Goal: Task Accomplishment & Management: Complete application form

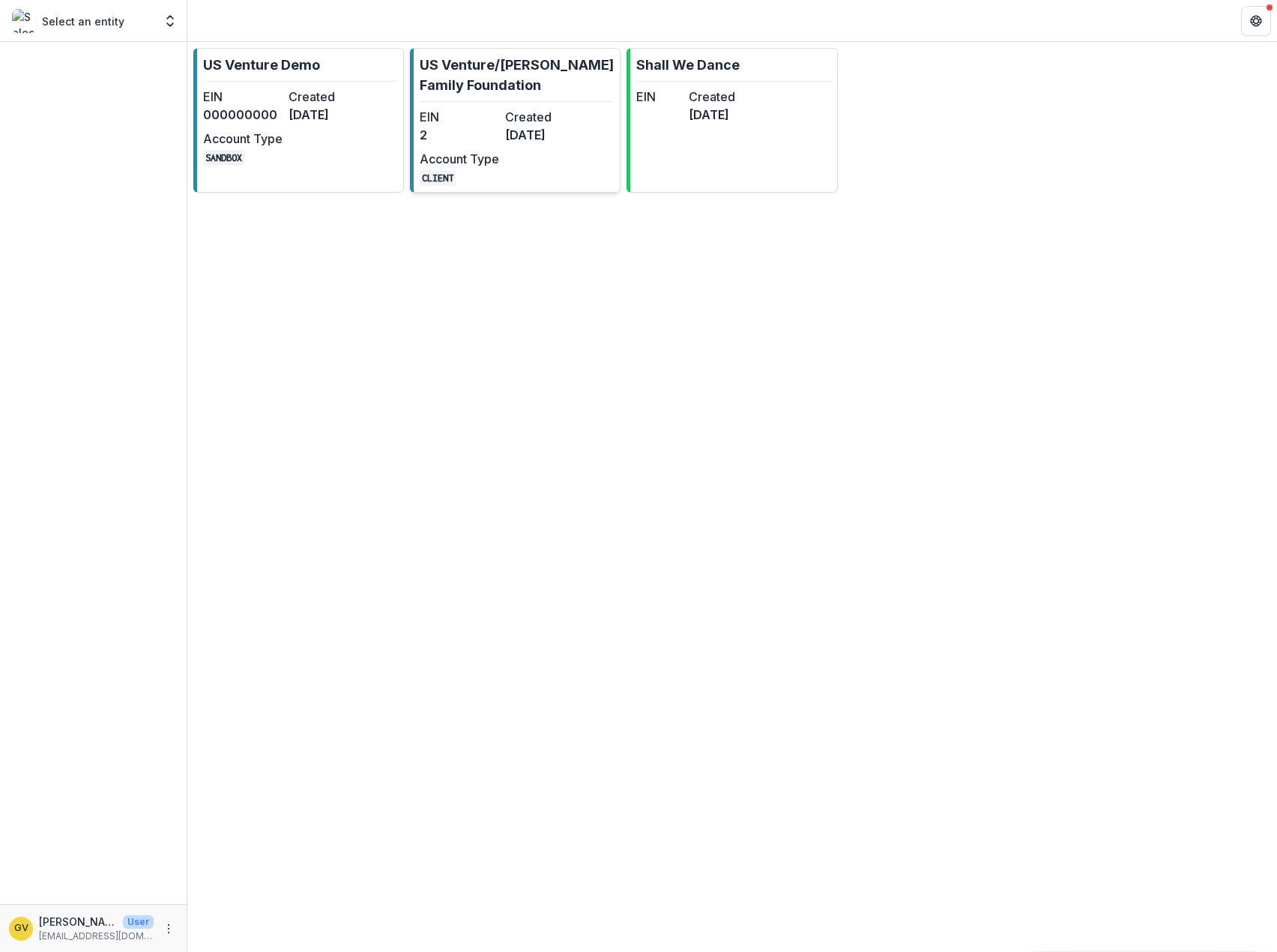
click at [518, 138] on dd "[DATE]" at bounding box center [545, 135] width 80 height 18
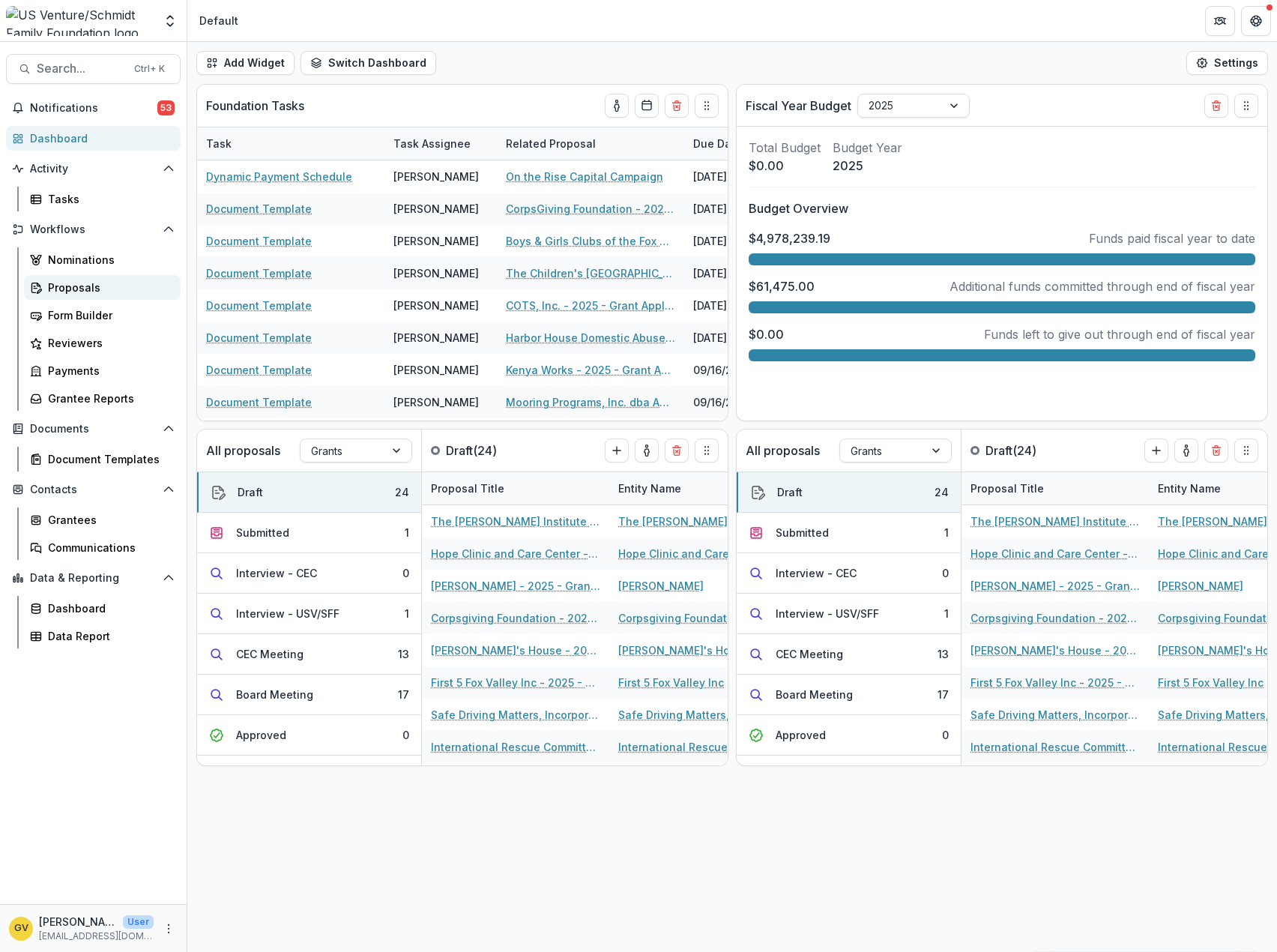
click at [63, 282] on div "Proposals" at bounding box center [108, 287] width 121 height 16
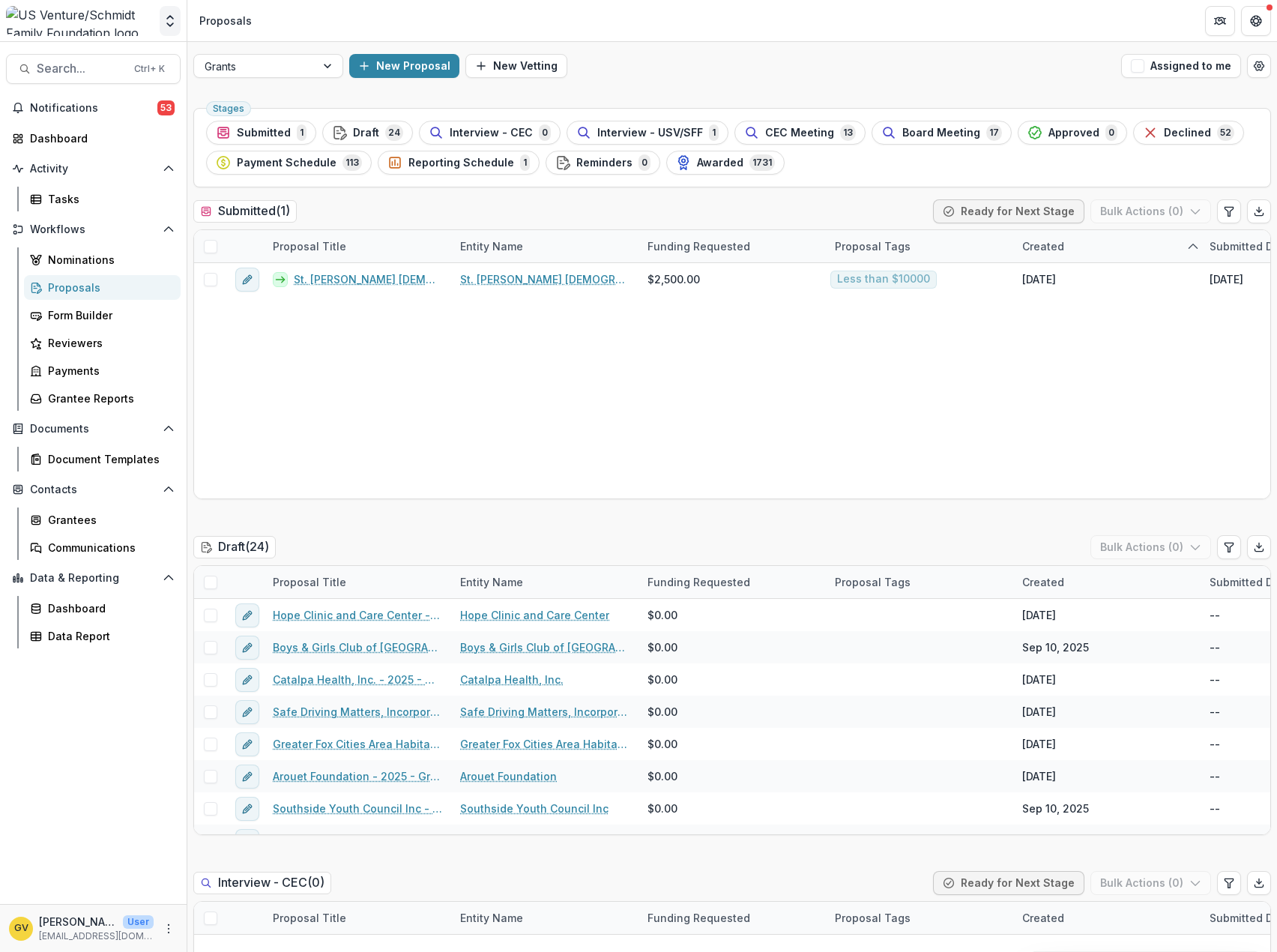
click at [165, 22] on icon "Open entity switcher" at bounding box center [170, 21] width 15 height 15
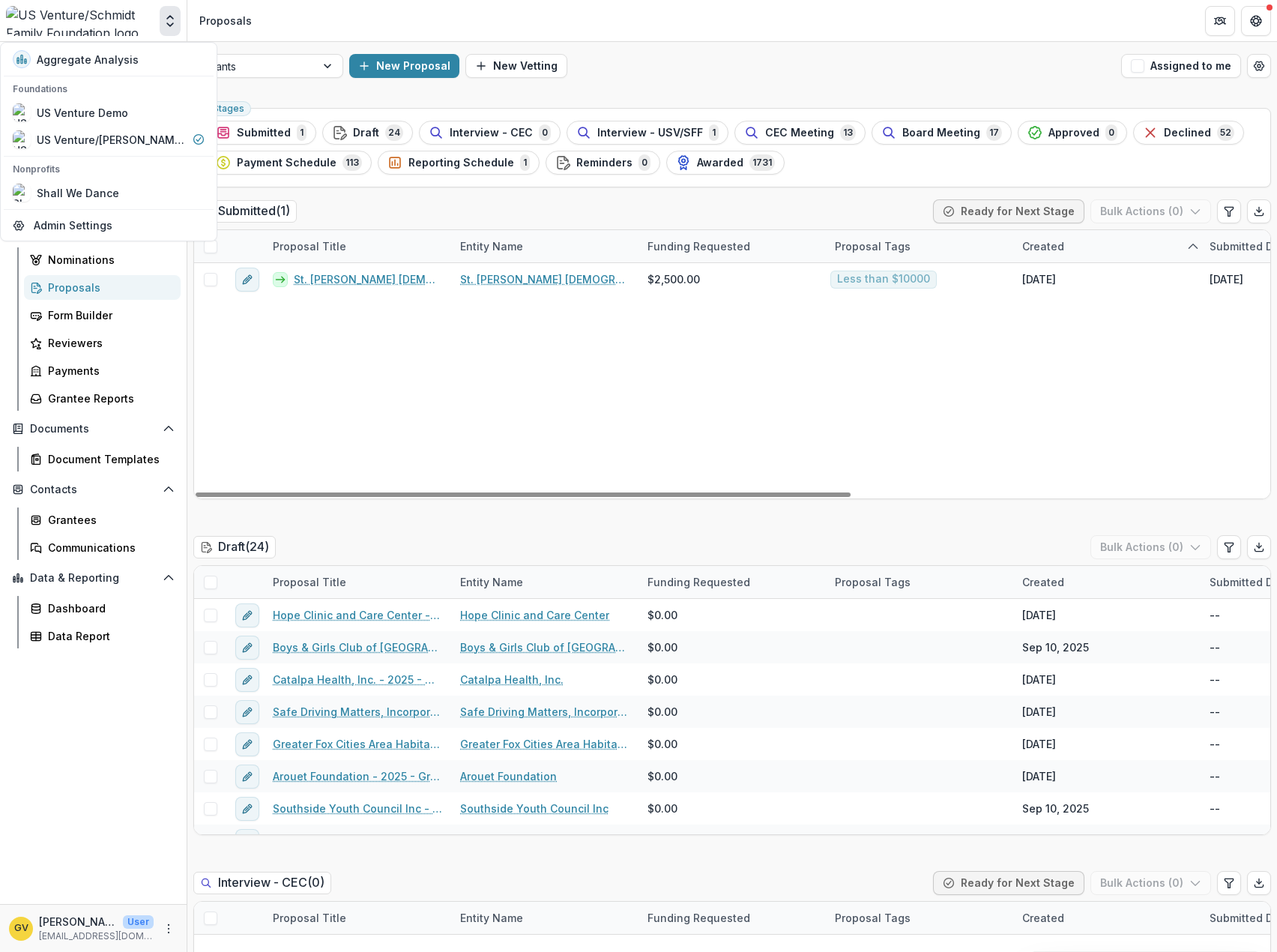
click at [316, 374] on div "St. [PERSON_NAME] [DEMOGRAPHIC_DATA] - 2025 - Grant Application St. [PERSON_NAM…" at bounding box center [1072, 381] width 1757 height 235
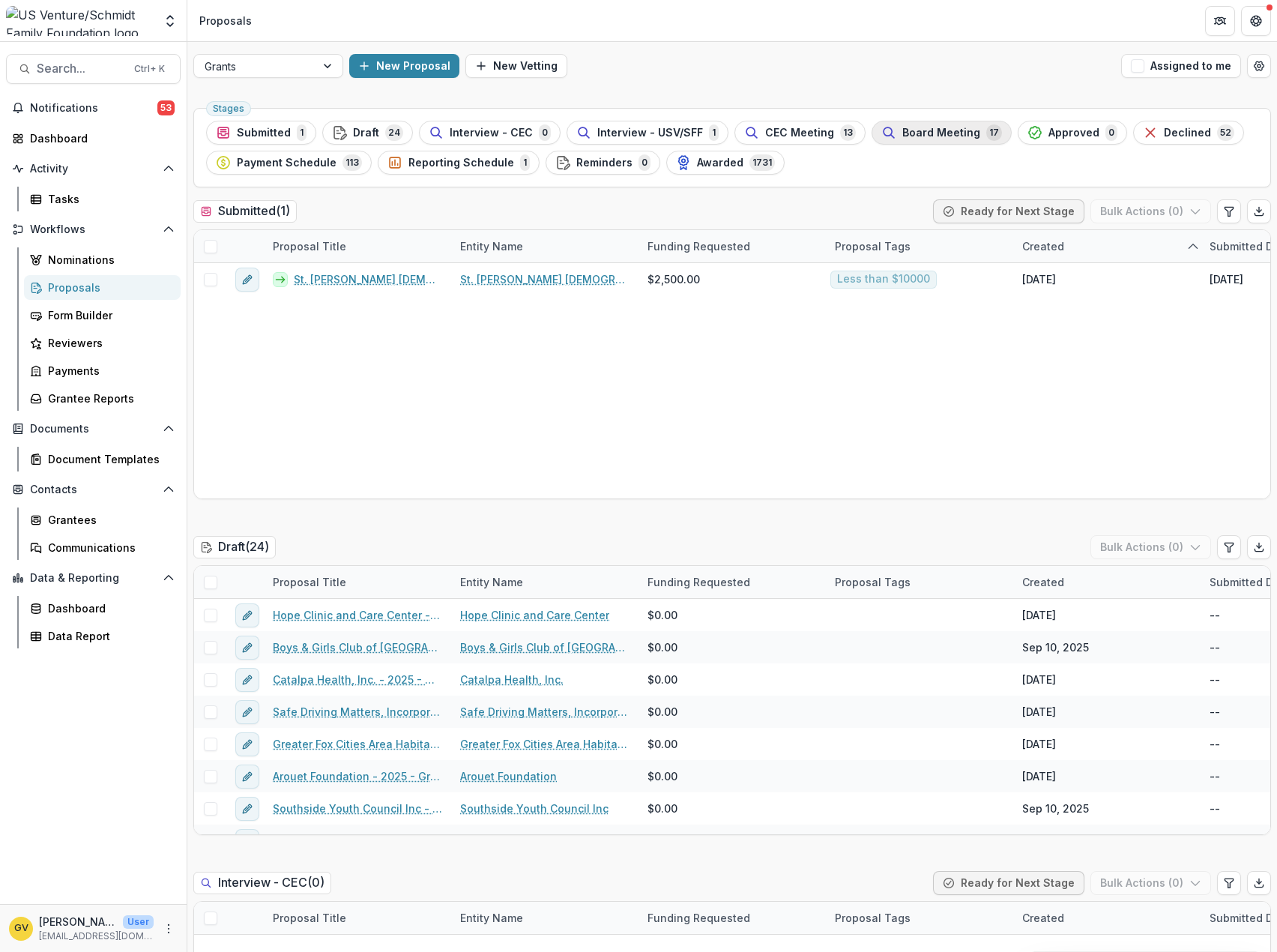
click at [914, 131] on span "Board Meeting" at bounding box center [941, 132] width 78 height 12
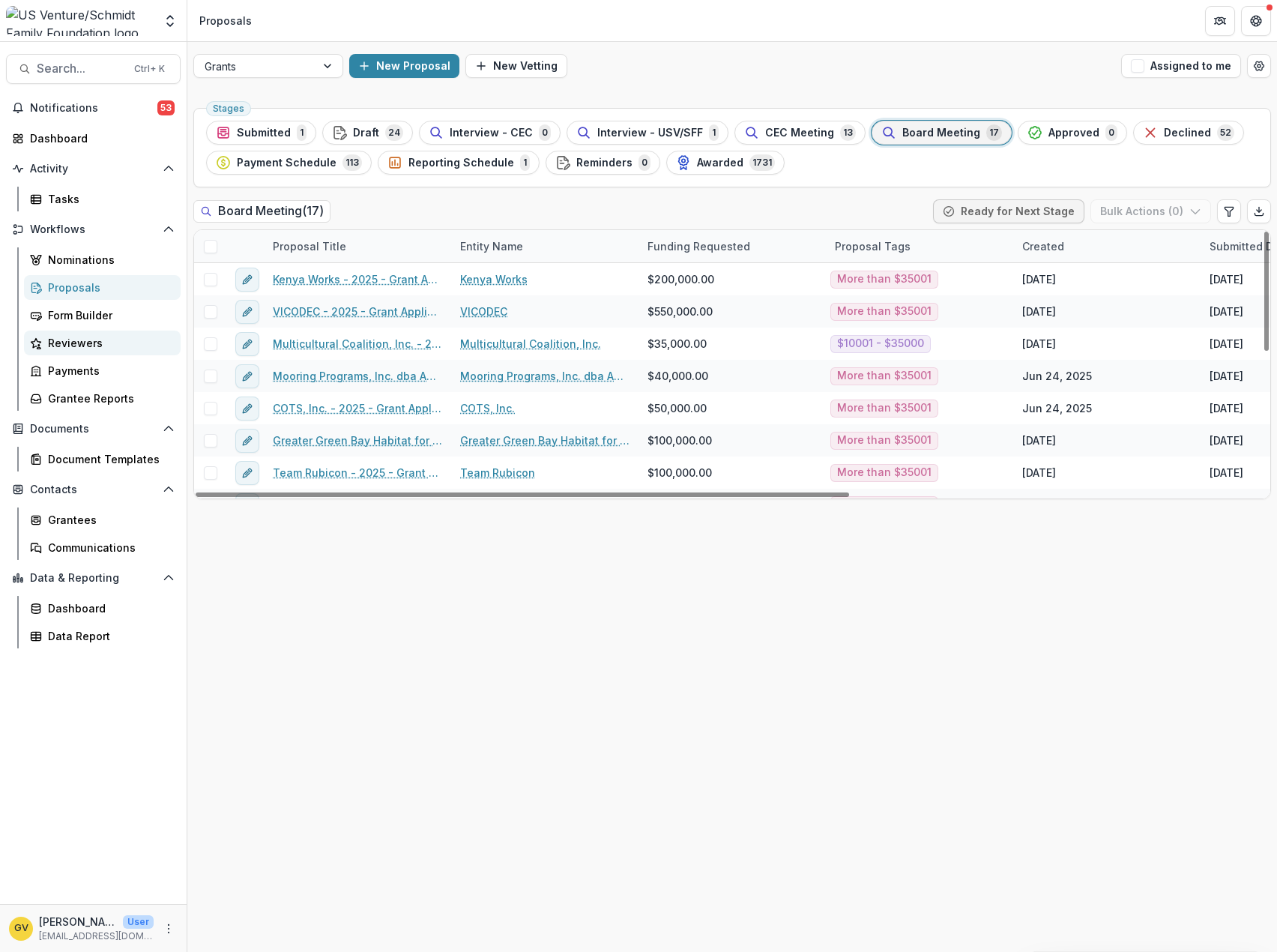
click at [67, 334] on link "Reviewers" at bounding box center [102, 343] width 156 height 25
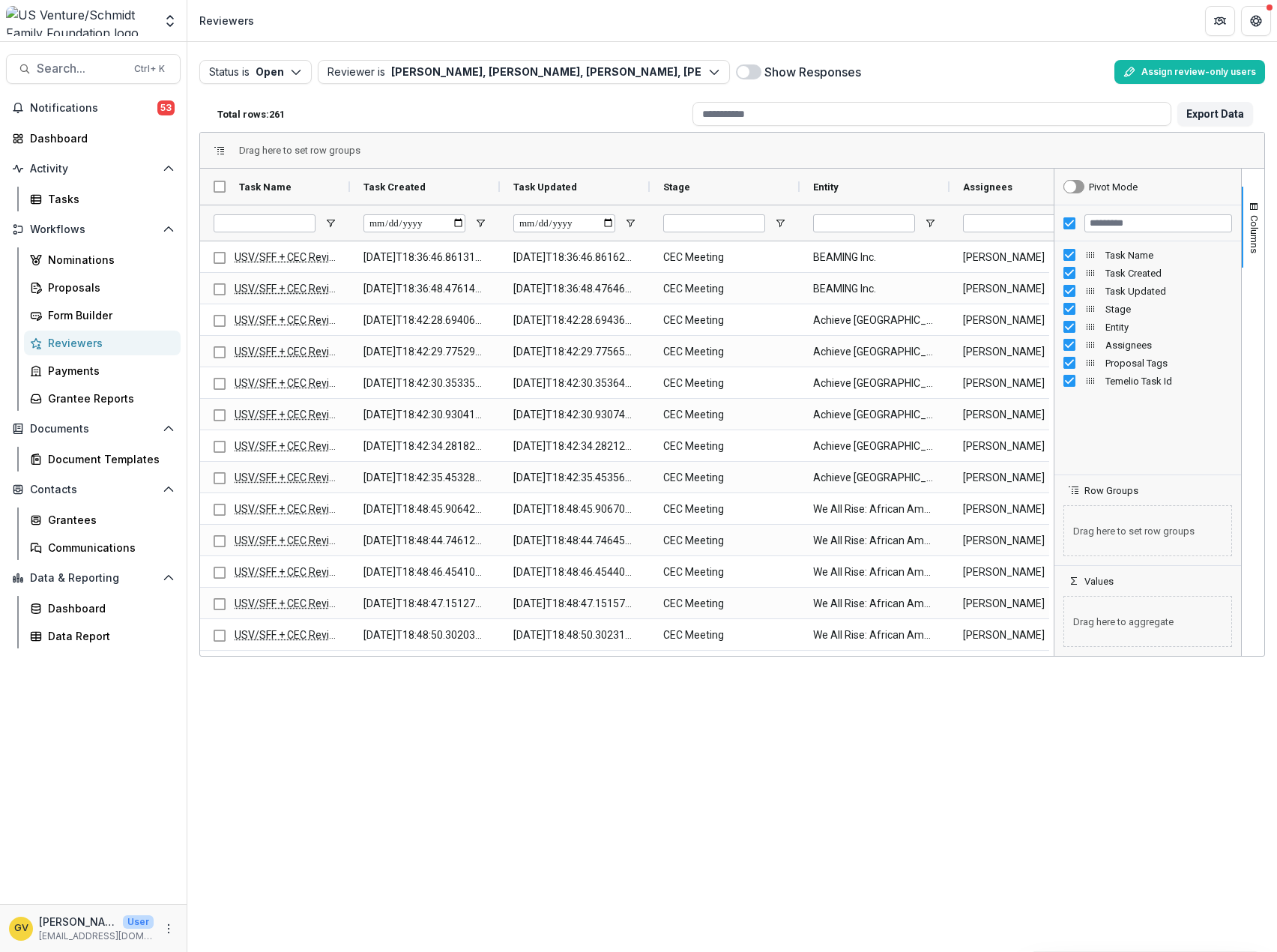
click at [759, 71] on span at bounding box center [749, 72] width 26 height 15
click at [741, 72] on span at bounding box center [749, 72] width 26 height 15
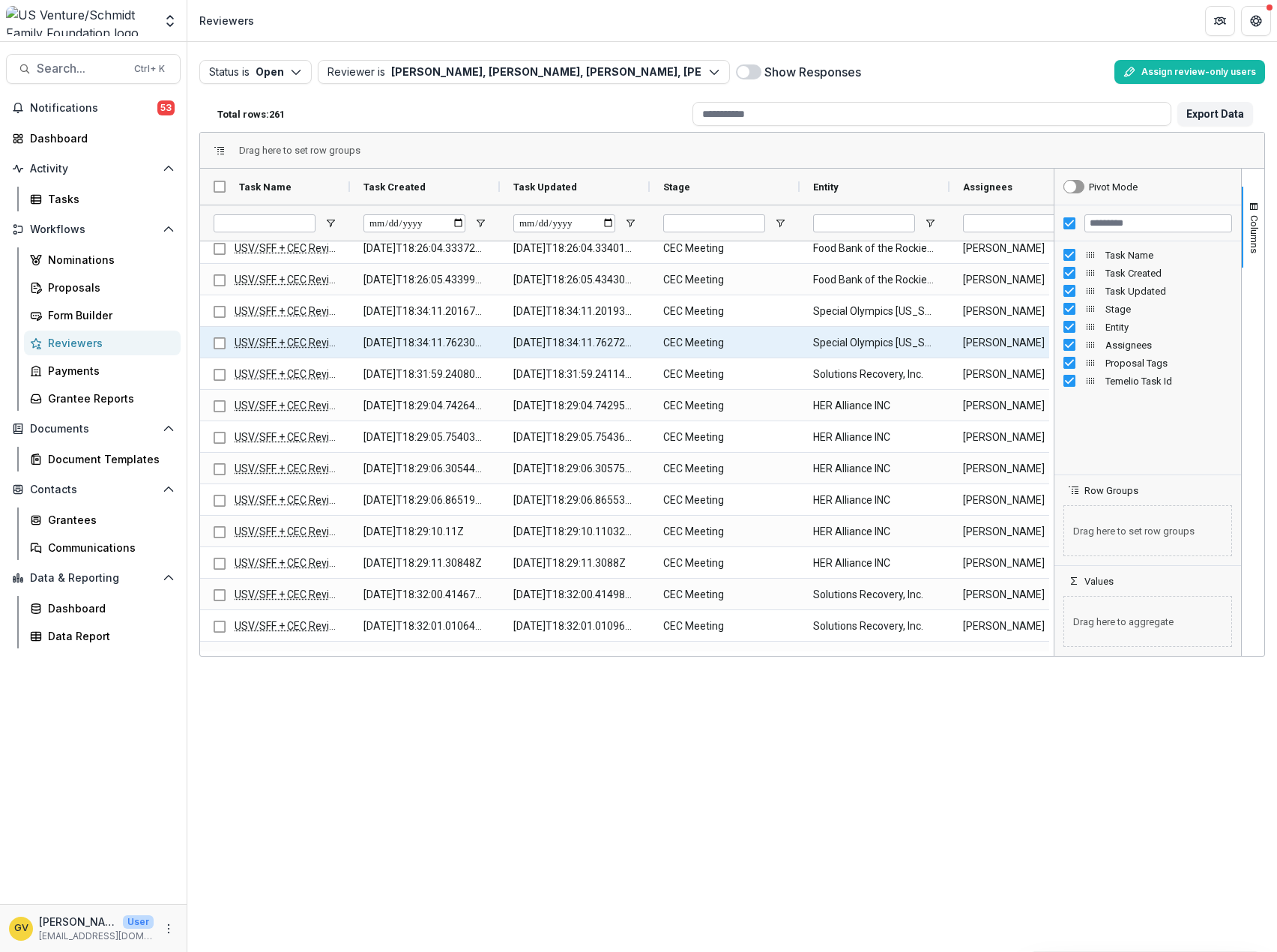
scroll to position [1521, 0]
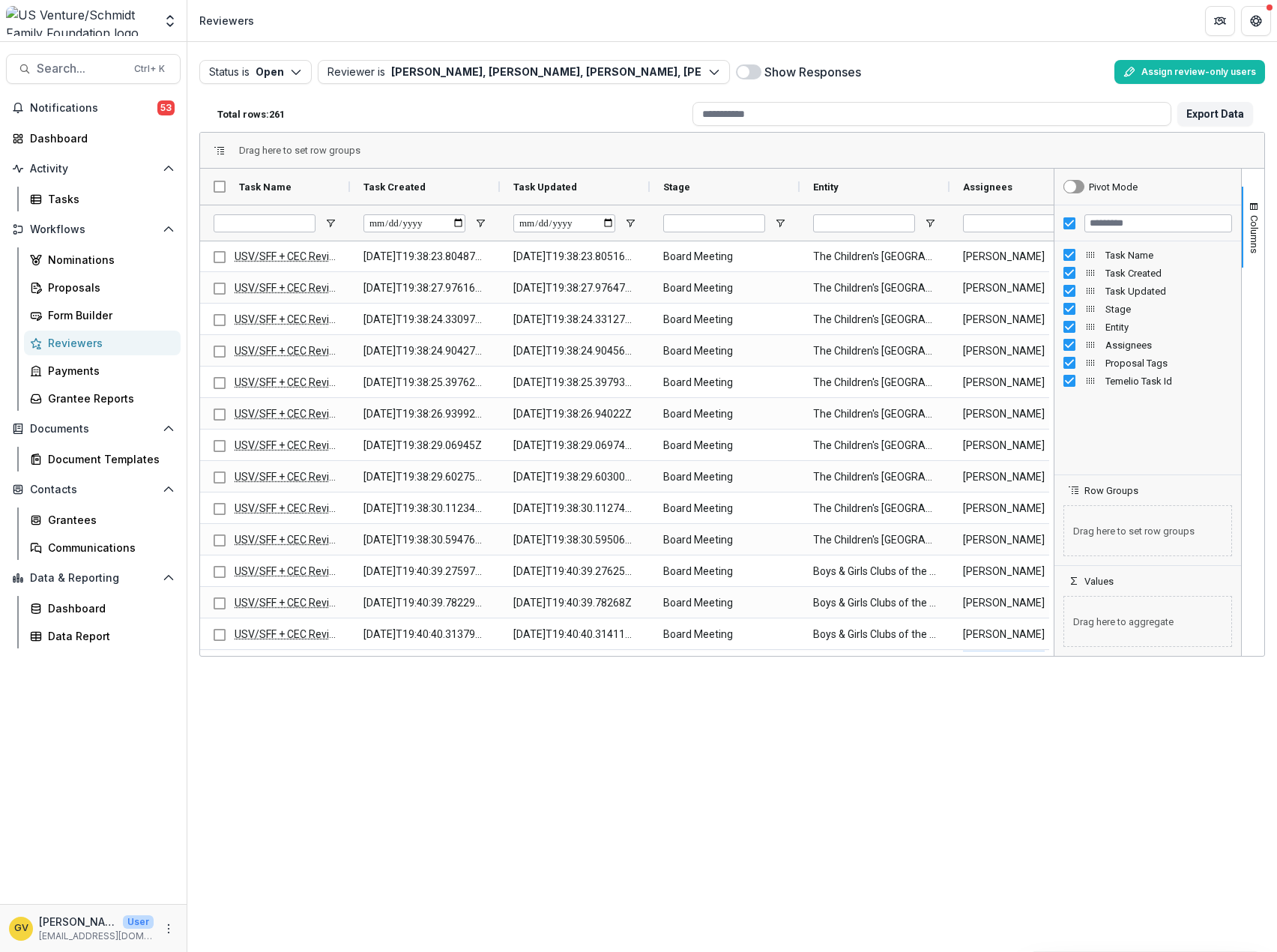
drag, startPoint x: 634, startPoint y: 657, endPoint x: 755, endPoint y: 661, distance: 121.1
click at [940, 651] on div "Drag here to set row groups Drag here to set column labels Task Name Task Creat…" at bounding box center [732, 394] width 1066 height 525
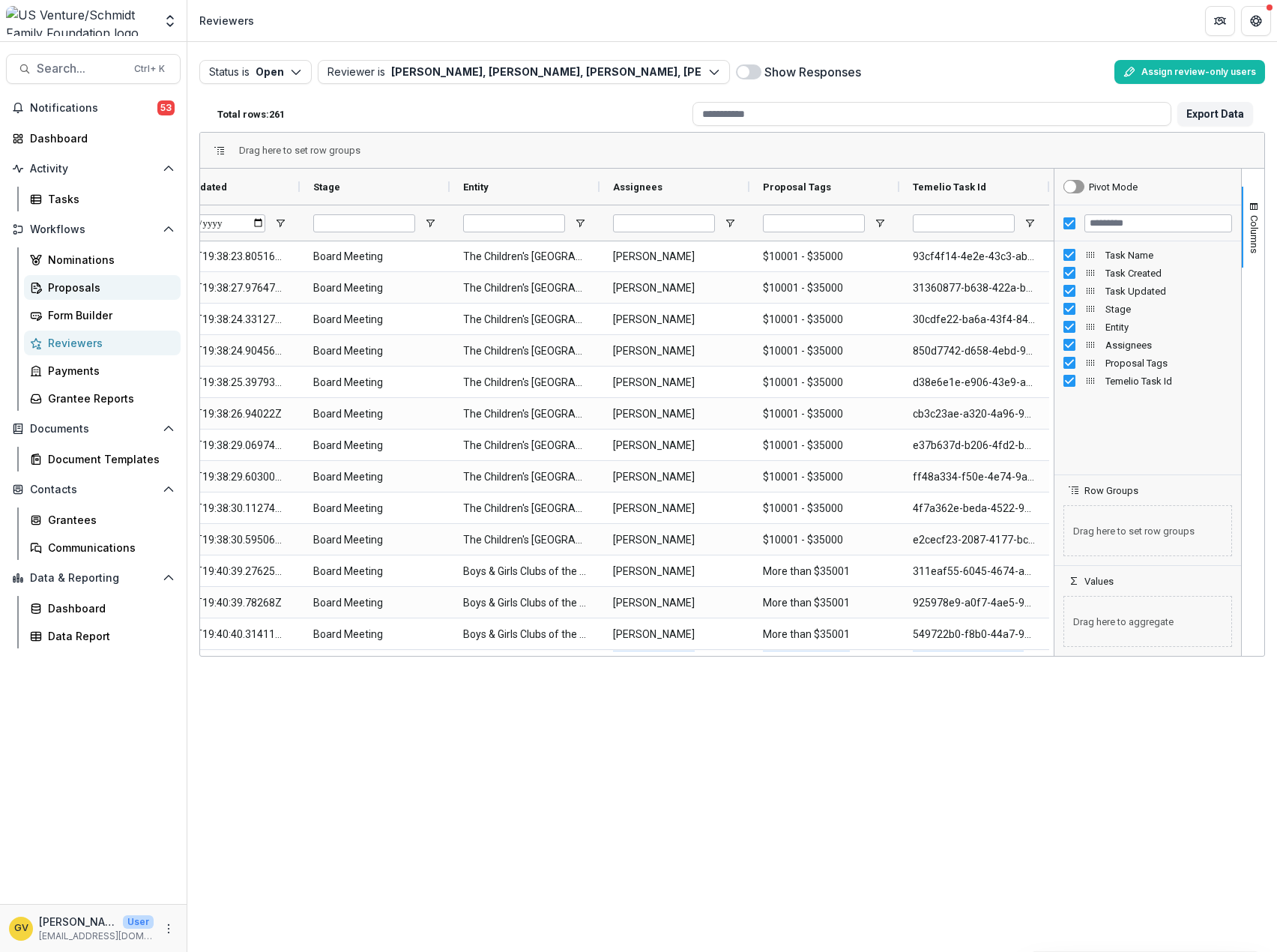
click at [63, 282] on div "Proposals" at bounding box center [108, 287] width 121 height 16
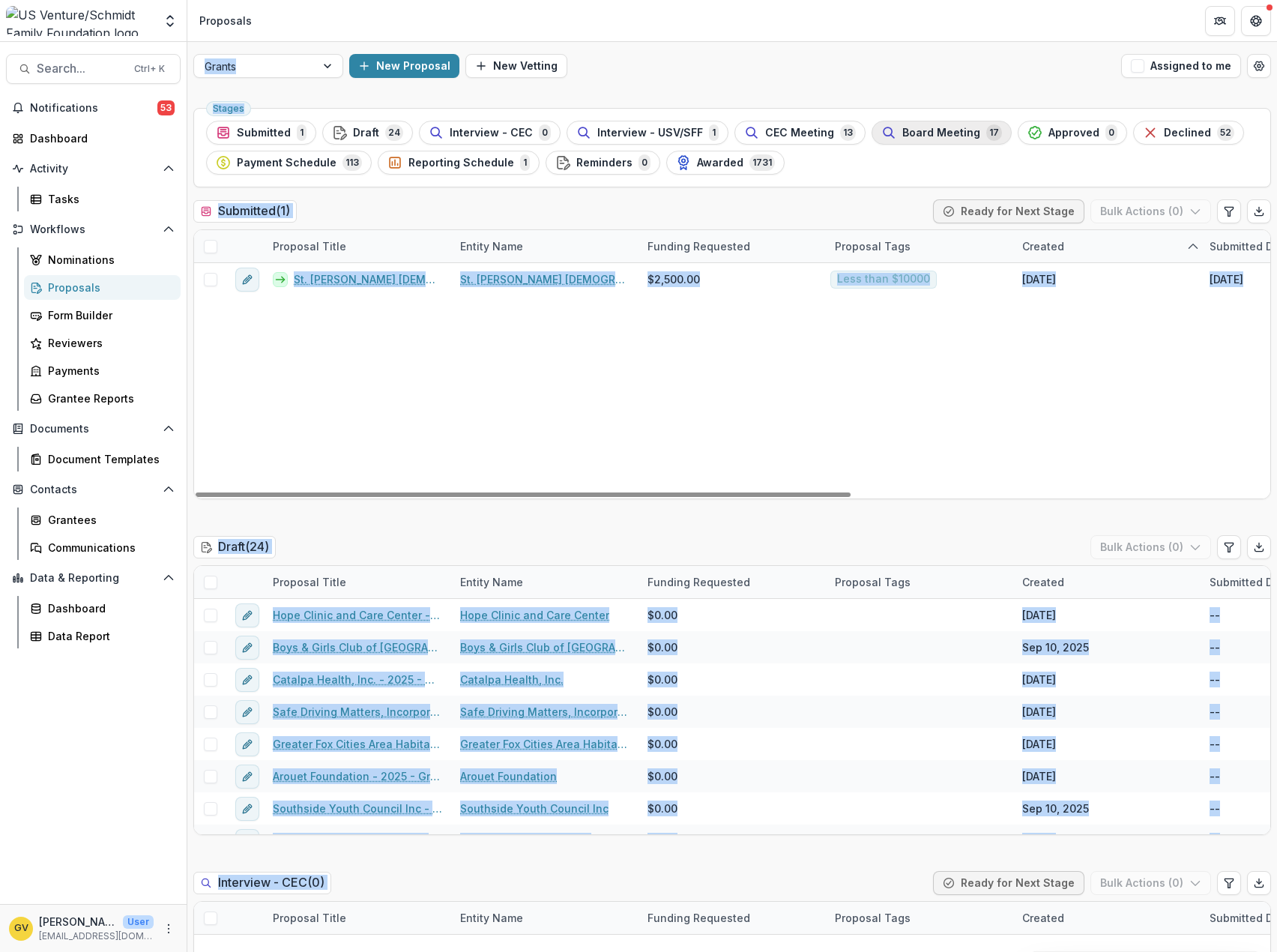
click at [938, 131] on span "Board Meeting" at bounding box center [941, 132] width 78 height 12
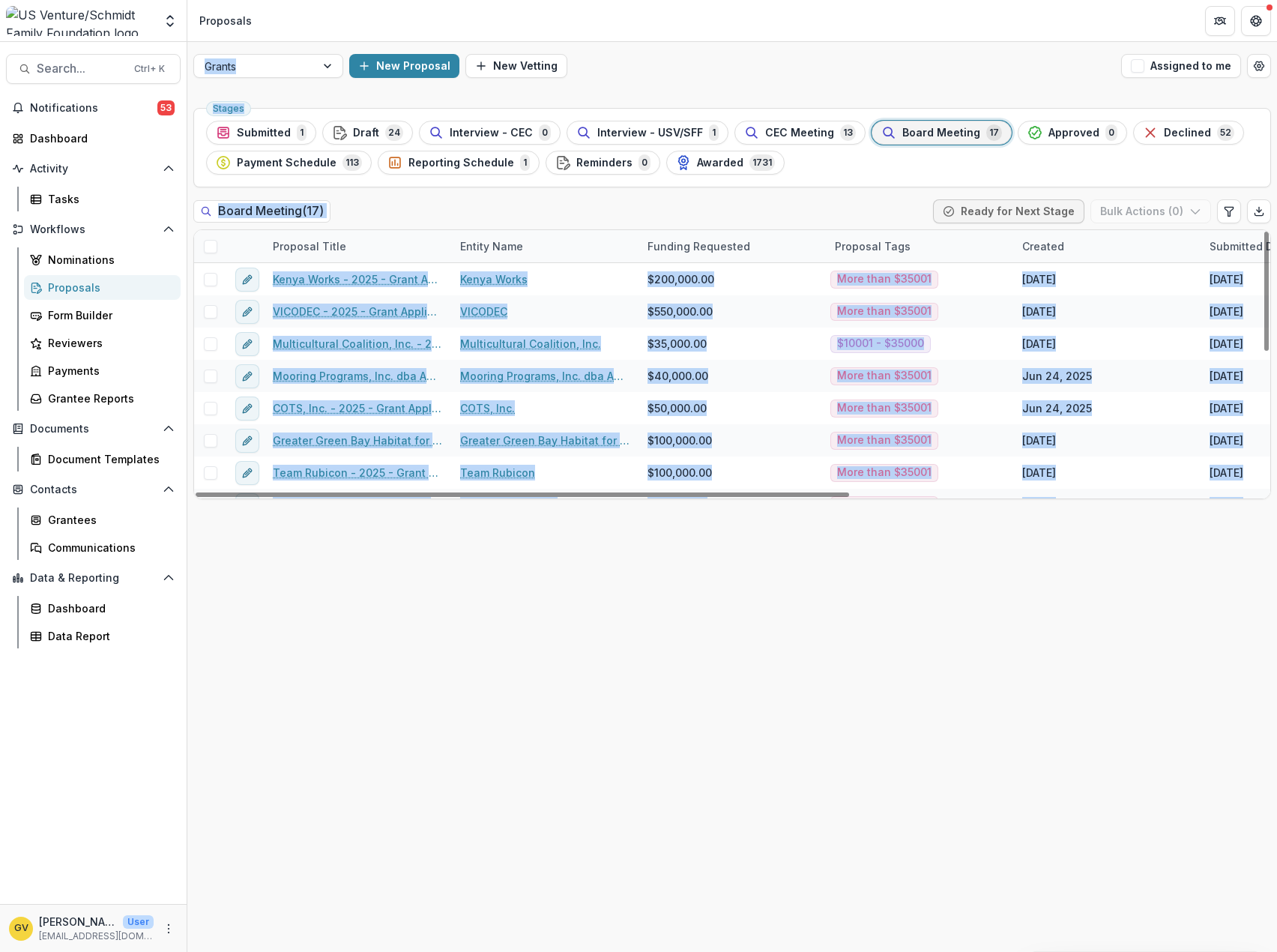
click at [493, 658] on div "Stages Submitted 1 Draft 24 Interview - CEC 0 Interview - USV/SFF 1 CEC Meeting…" at bounding box center [732, 527] width 1090 height 850
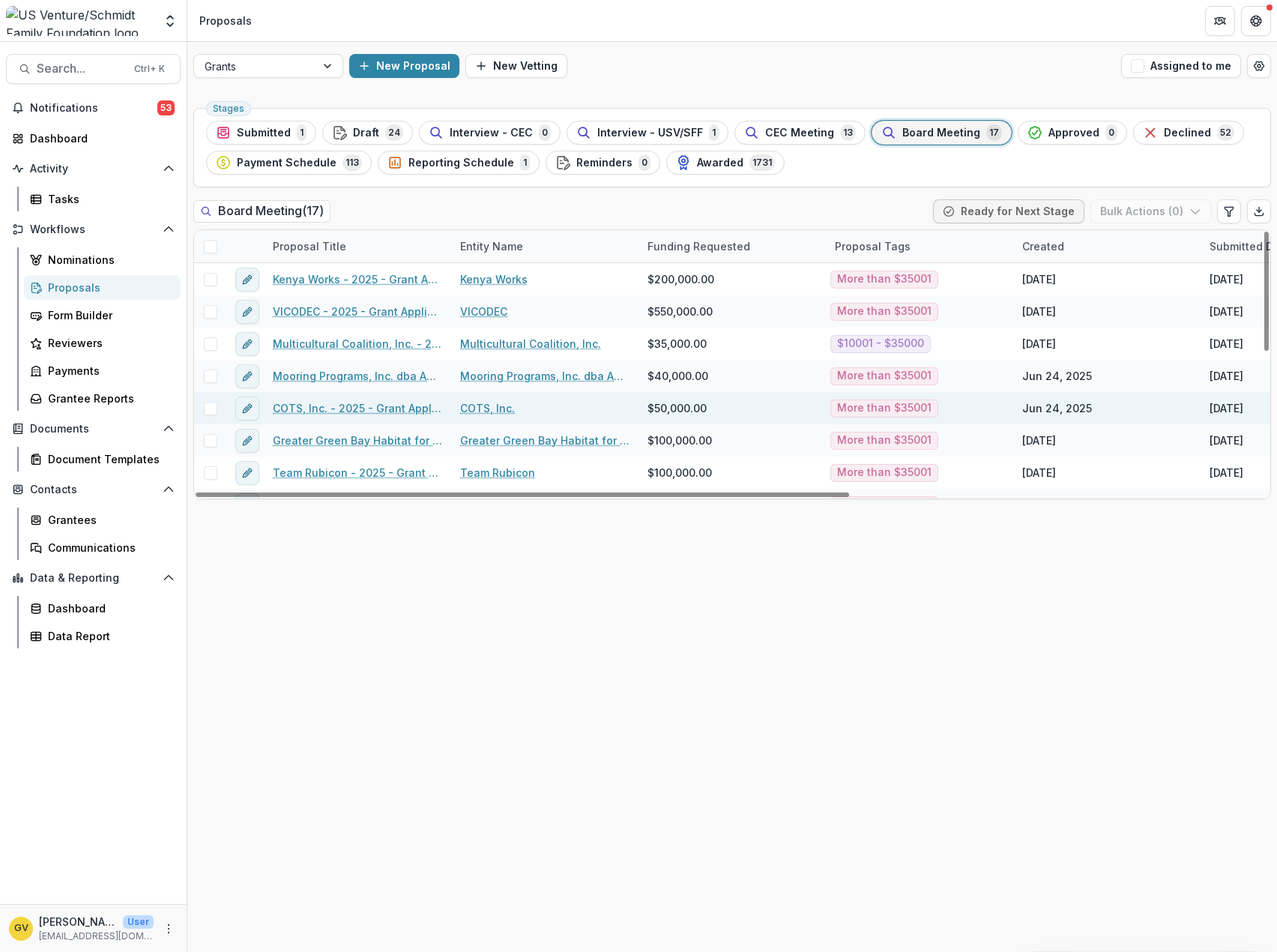
click at [473, 406] on link "COTS, Inc." at bounding box center [487, 407] width 55 height 16
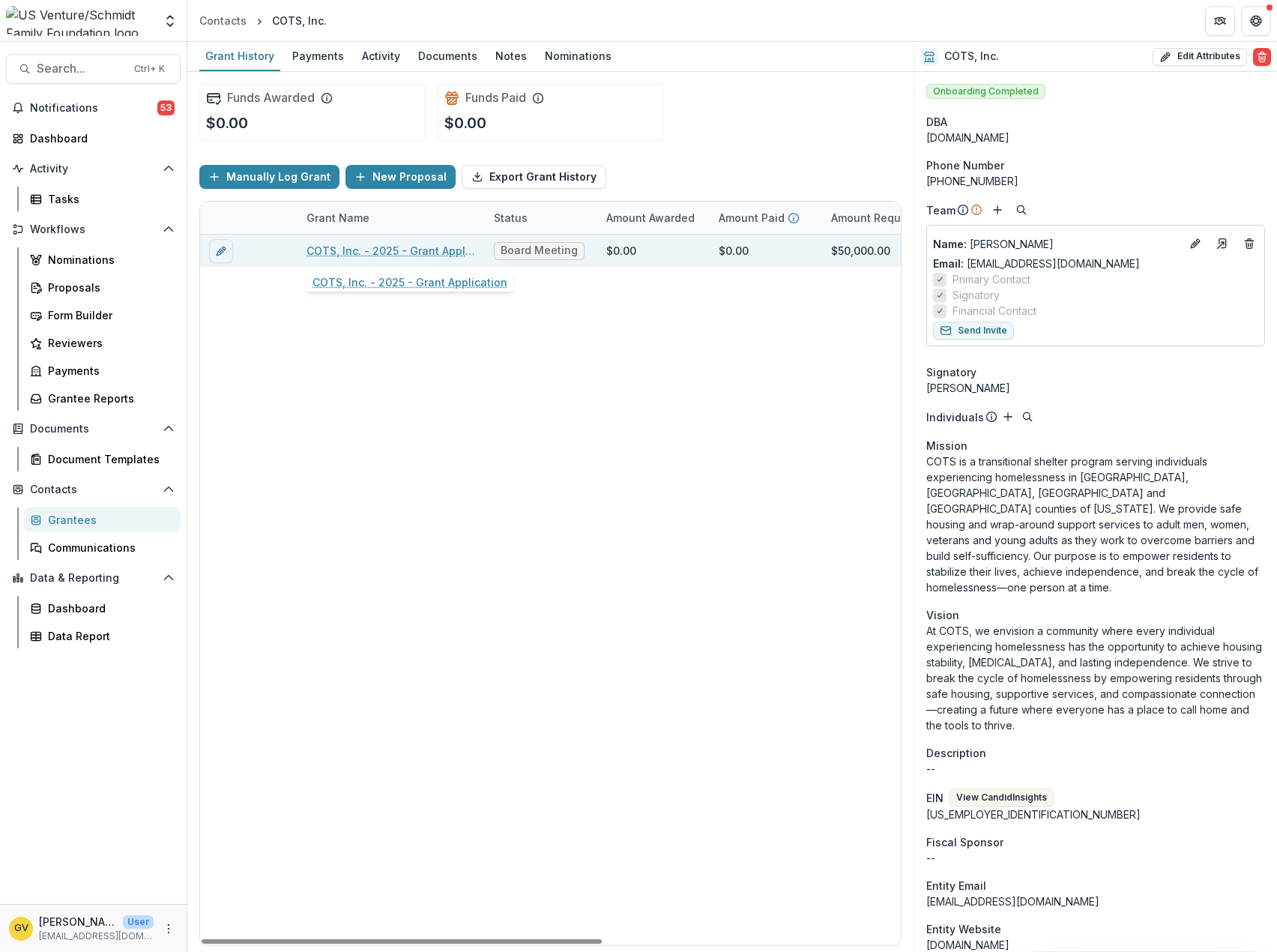
click at [372, 250] on link "COTS, Inc. - 2025 - Grant Application" at bounding box center [392, 250] width 169 height 16
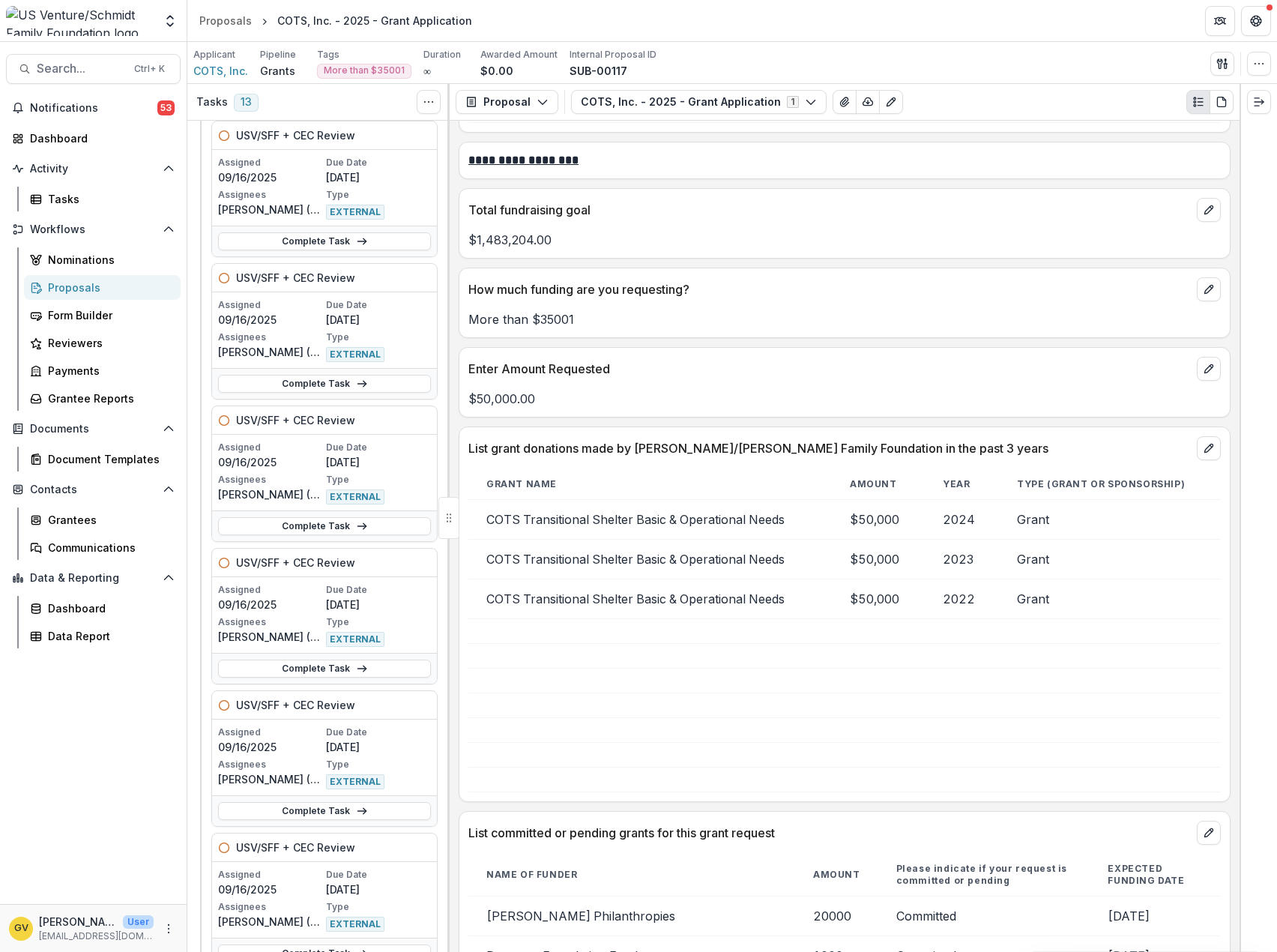
scroll to position [899, 0]
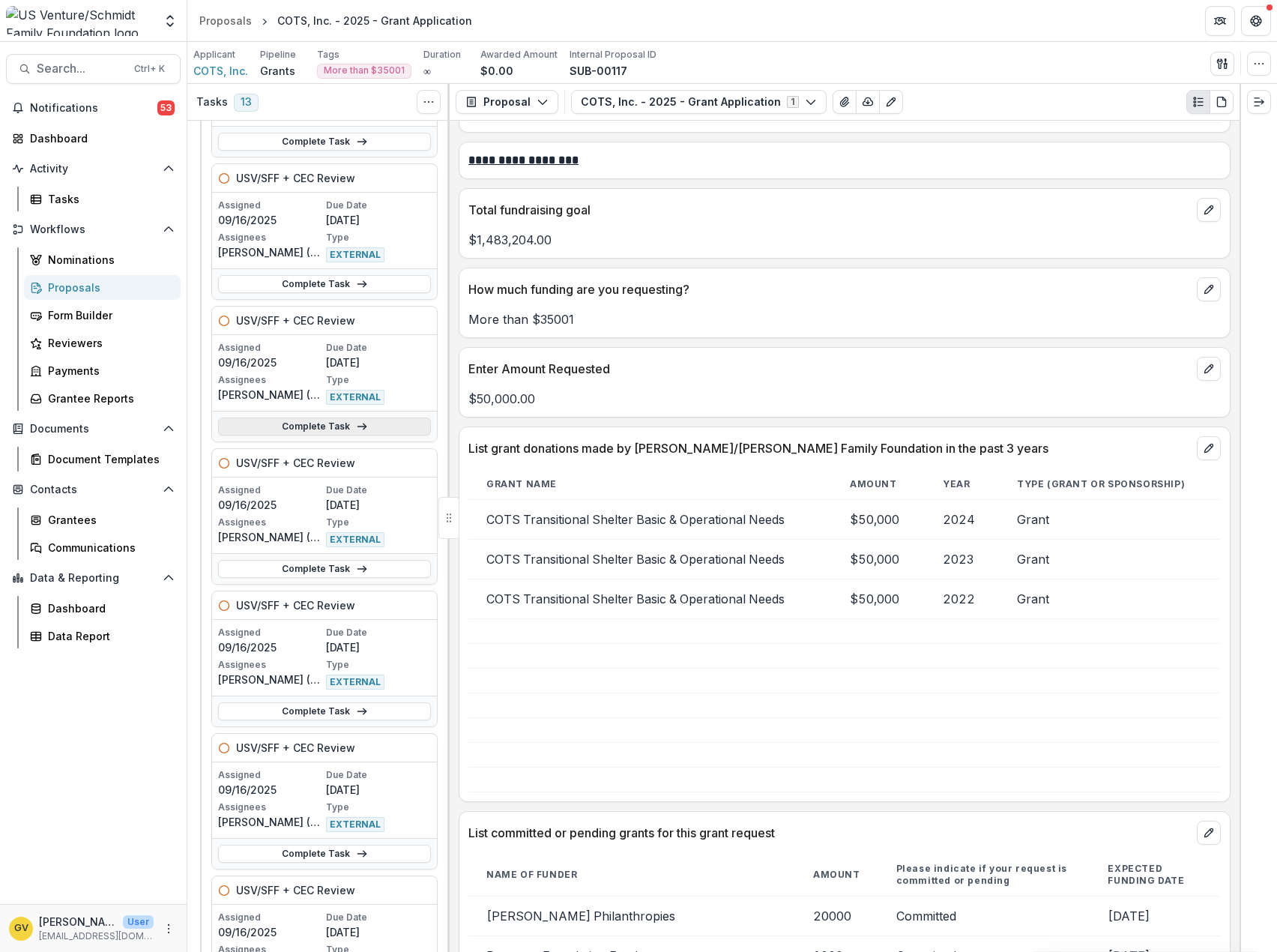
click at [337, 429] on link "Complete Task" at bounding box center [324, 426] width 213 height 18
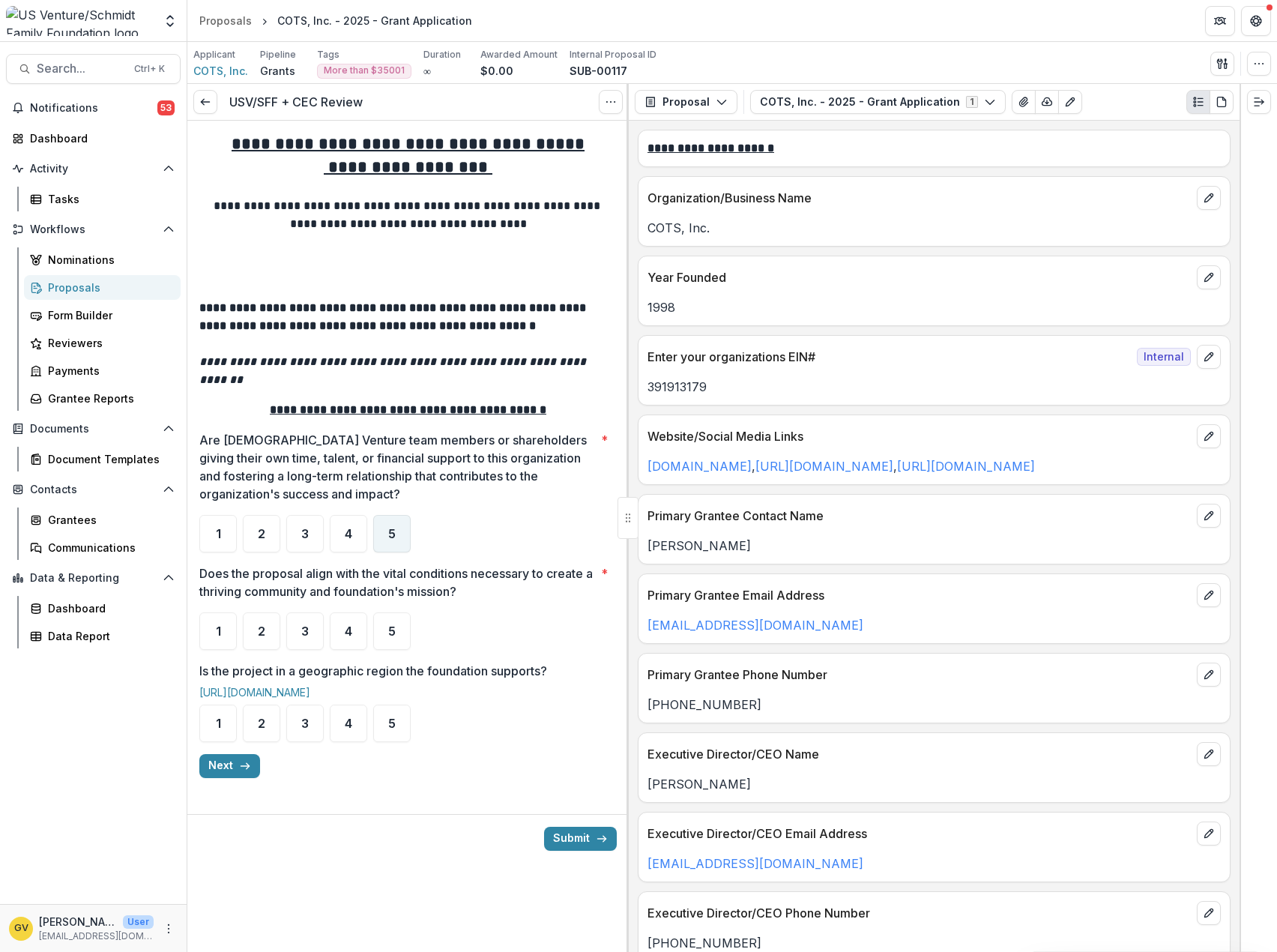
click at [392, 527] on span "5" at bounding box center [392, 533] width 7 height 12
click at [395, 625] on span "5" at bounding box center [392, 631] width 7 height 12
click at [401, 708] on div "5" at bounding box center [392, 723] width 38 height 38
click at [249, 760] on icon "button" at bounding box center [245, 766] width 12 height 12
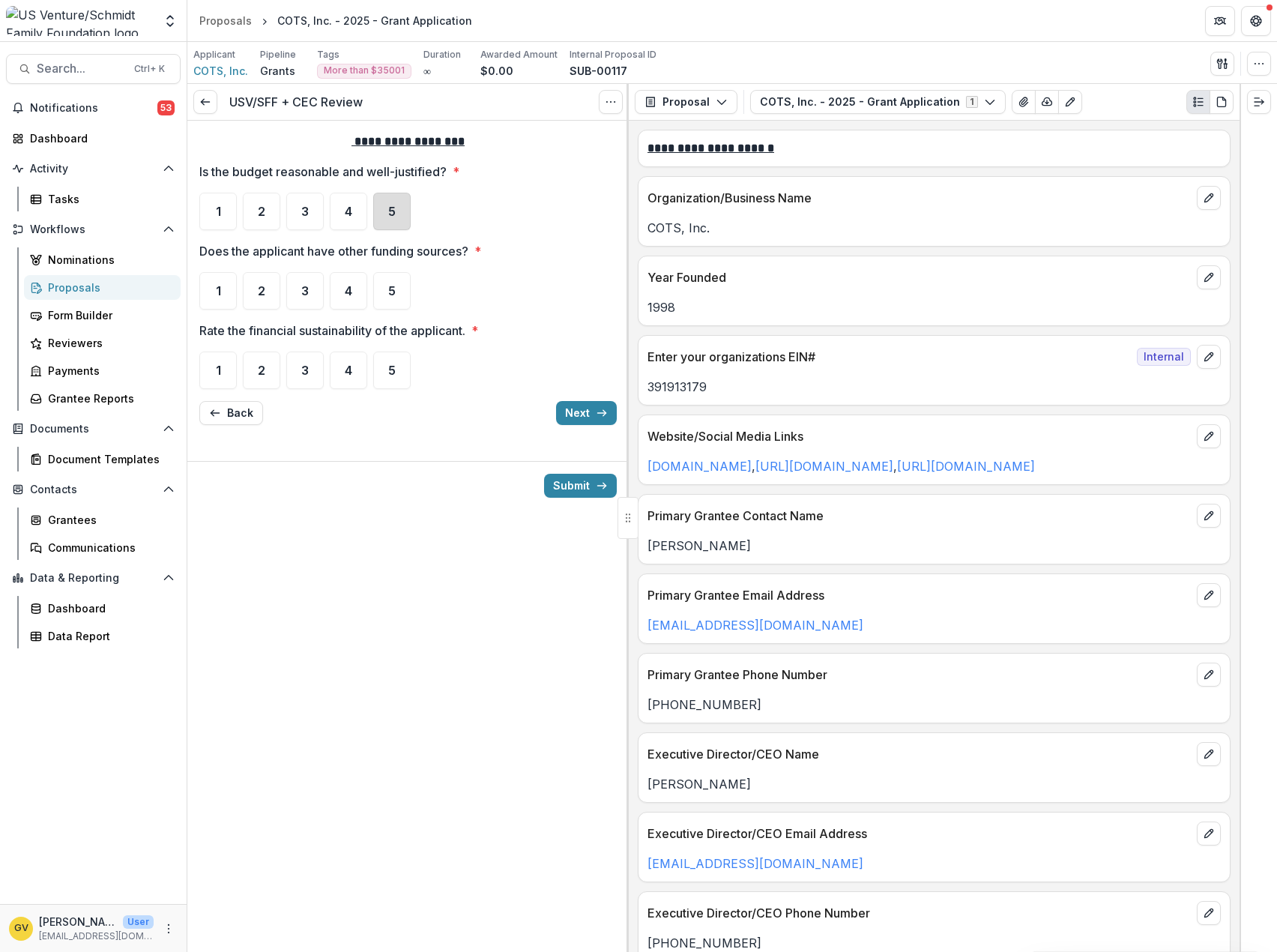
click at [384, 216] on div "5" at bounding box center [392, 211] width 38 height 38
click at [386, 286] on div "5" at bounding box center [392, 291] width 38 height 38
click at [393, 365] on span "5" at bounding box center [392, 370] width 7 height 12
click at [573, 413] on button "Next" at bounding box center [587, 412] width 61 height 24
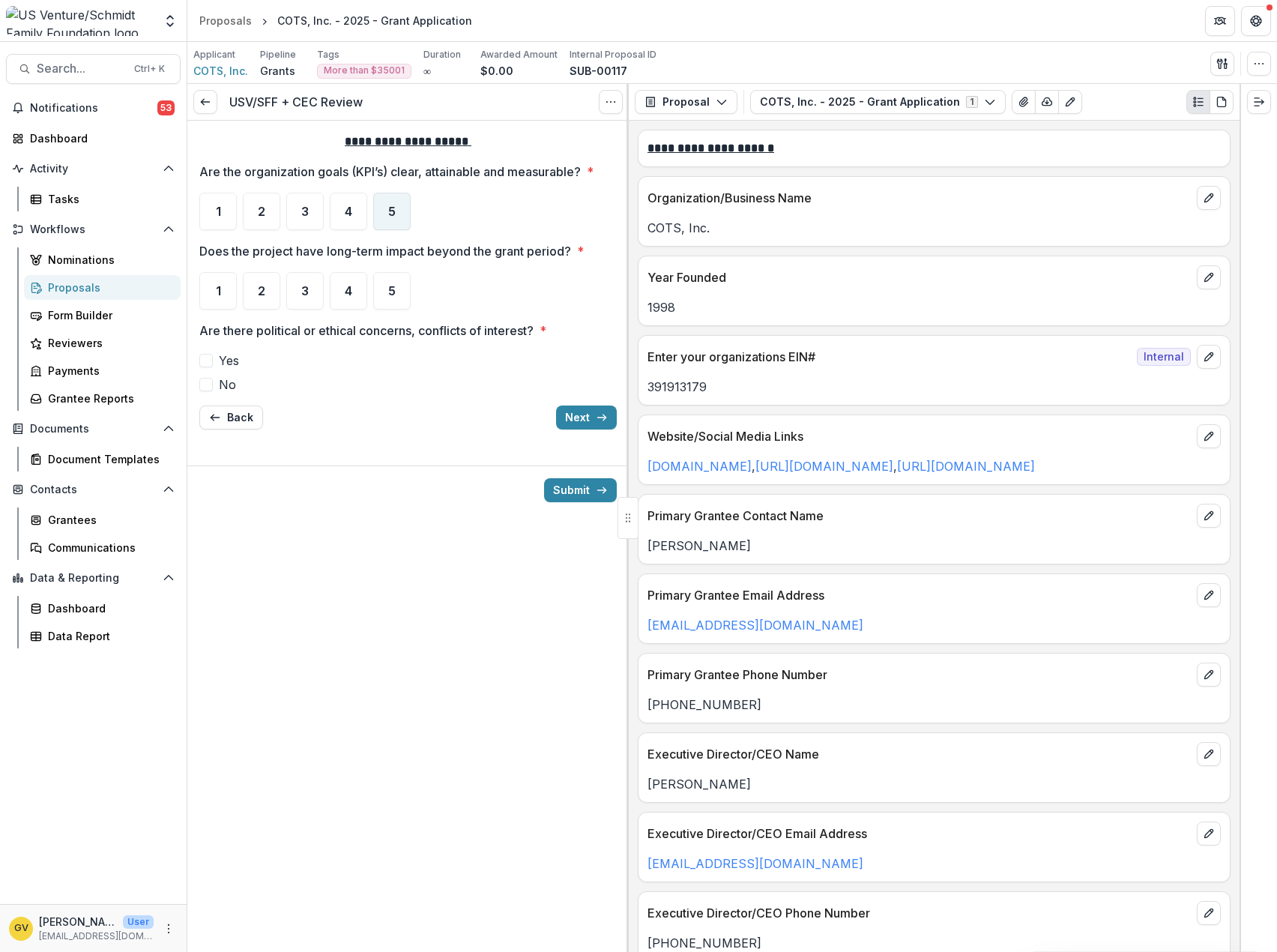
click at [392, 210] on span "5" at bounding box center [392, 211] width 7 height 12
click at [397, 296] on div "5" at bounding box center [392, 291] width 38 height 38
click at [207, 385] on span at bounding box center [206, 384] width 13 height 13
click at [578, 416] on button "Next" at bounding box center [587, 417] width 61 height 24
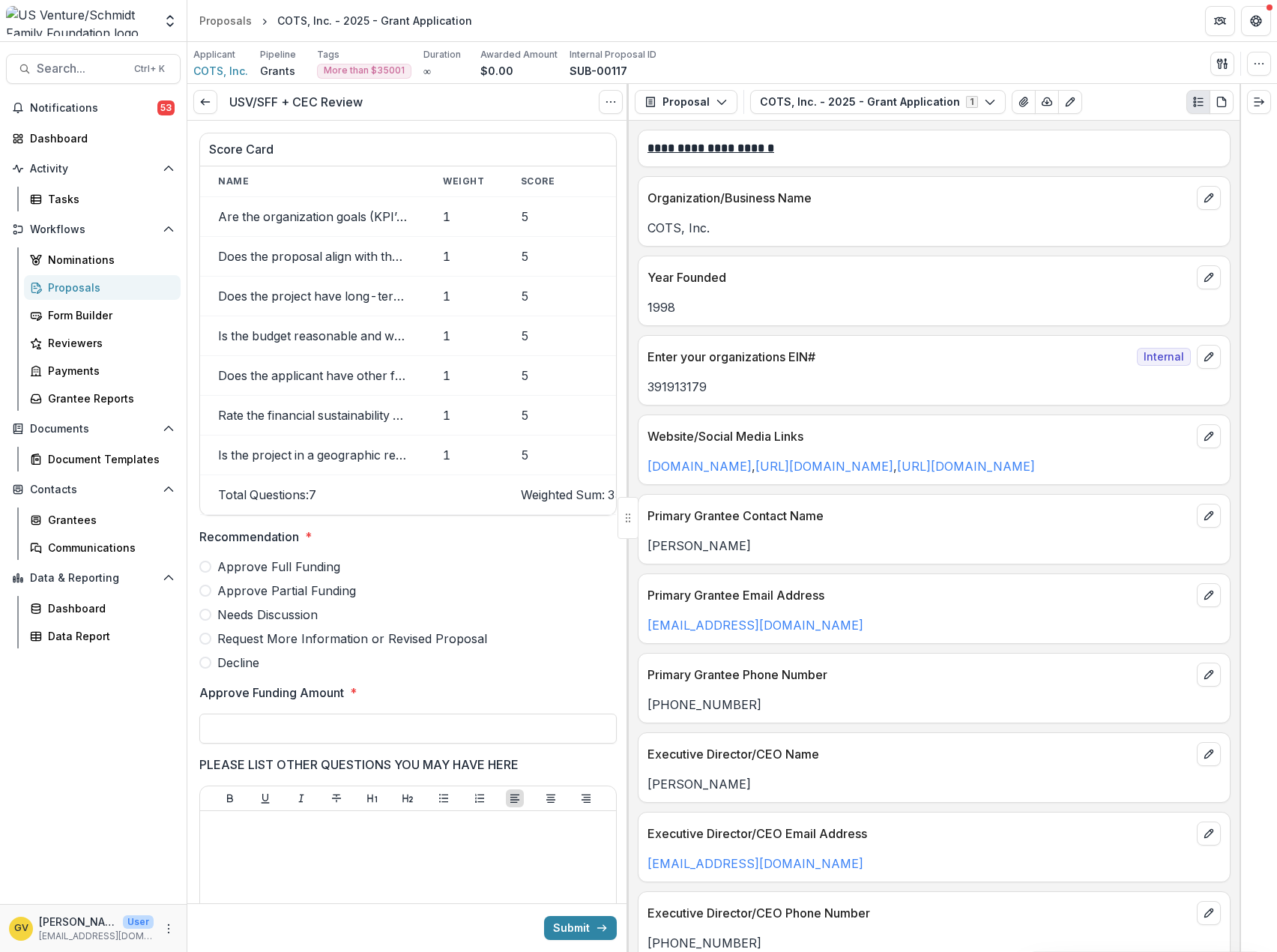
click at [208, 573] on span at bounding box center [205, 566] width 12 height 12
click at [393, 735] on input "Approve Funding Amount *" at bounding box center [407, 728] width 417 height 30
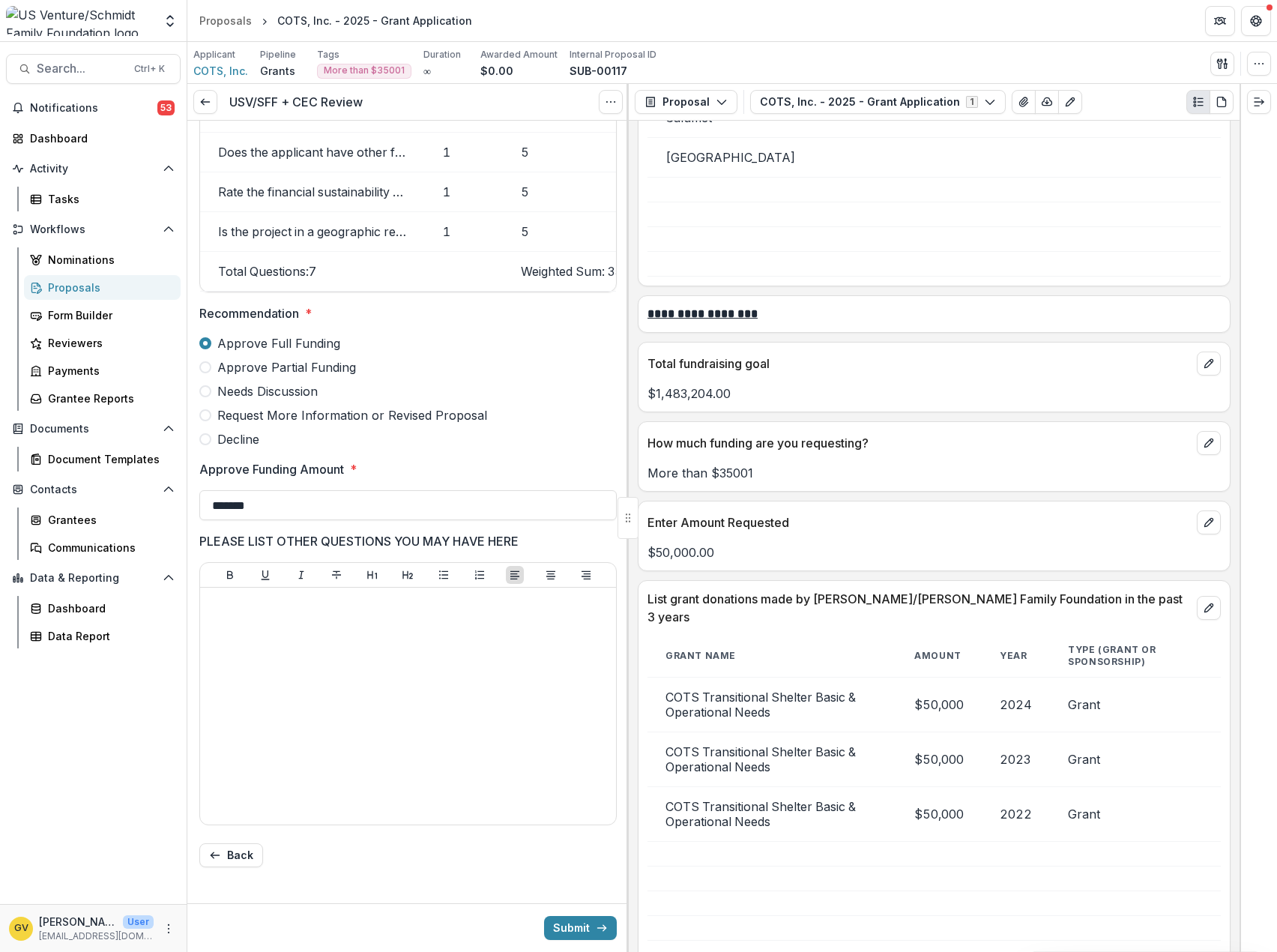
scroll to position [235, 0]
type input "*******"
click at [566, 929] on button "Submit" at bounding box center [580, 927] width 72 height 24
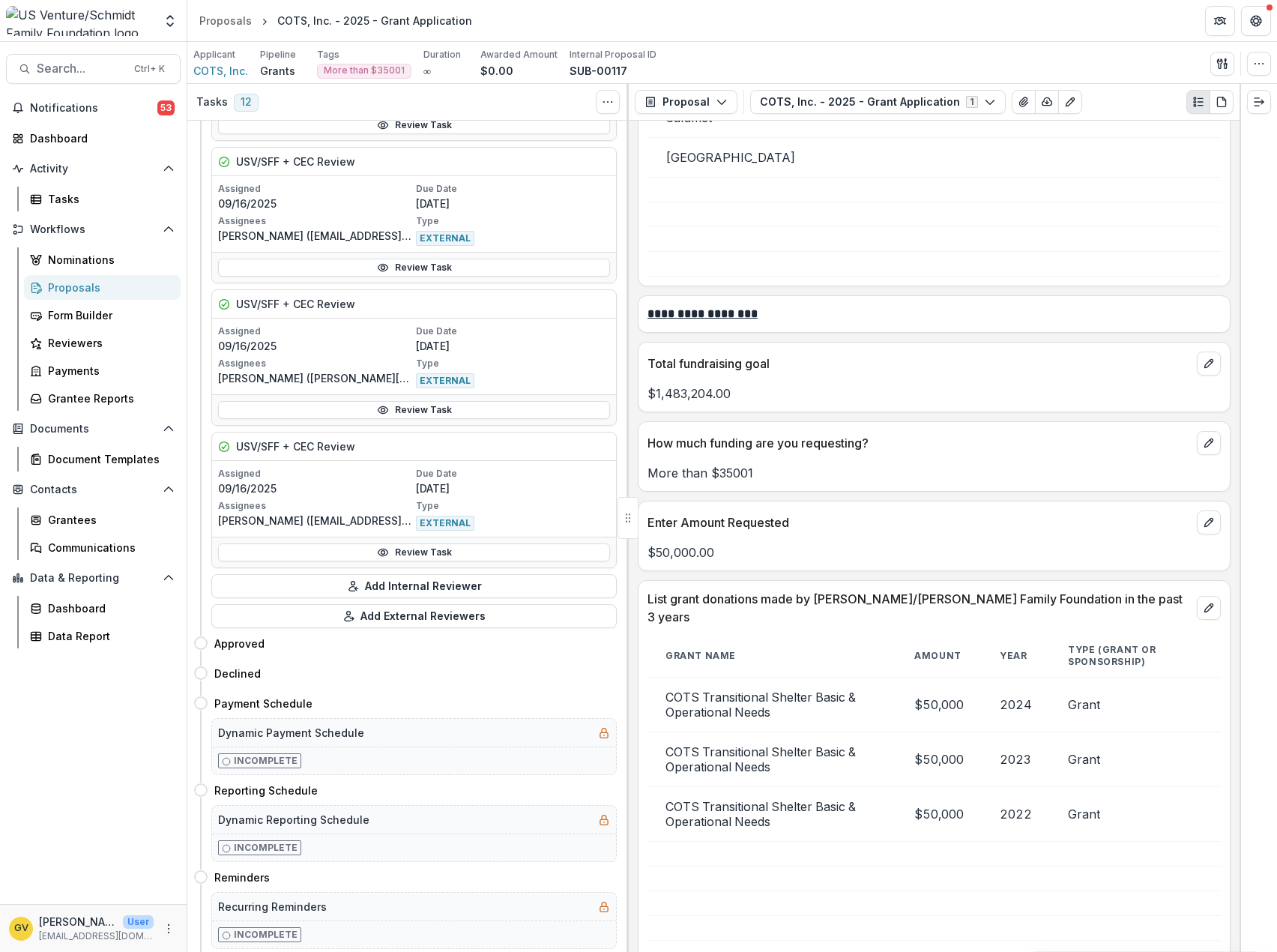
scroll to position [2510, 0]
